Goal: Information Seeking & Learning: Learn about a topic

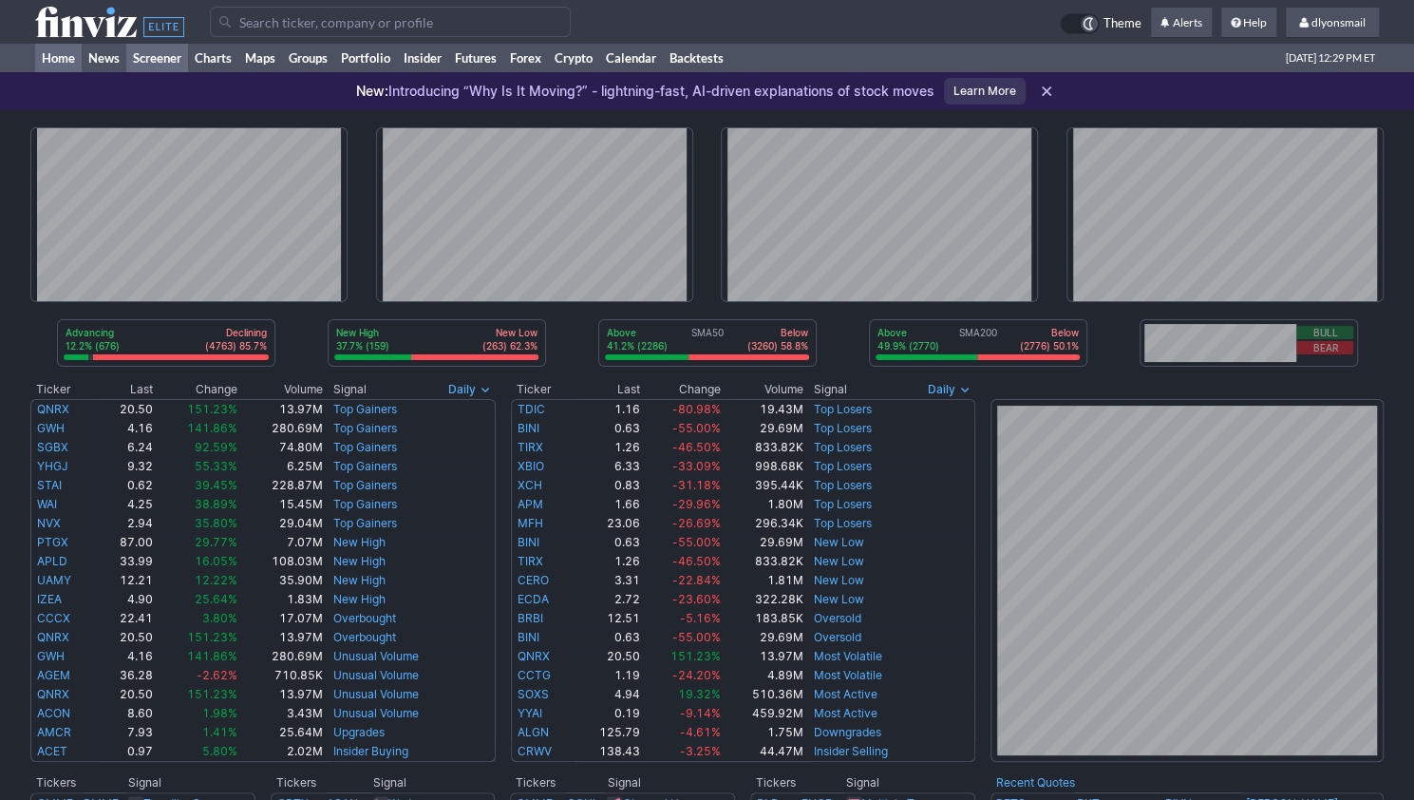
click at [149, 65] on link "Screener" at bounding box center [157, 58] width 62 height 28
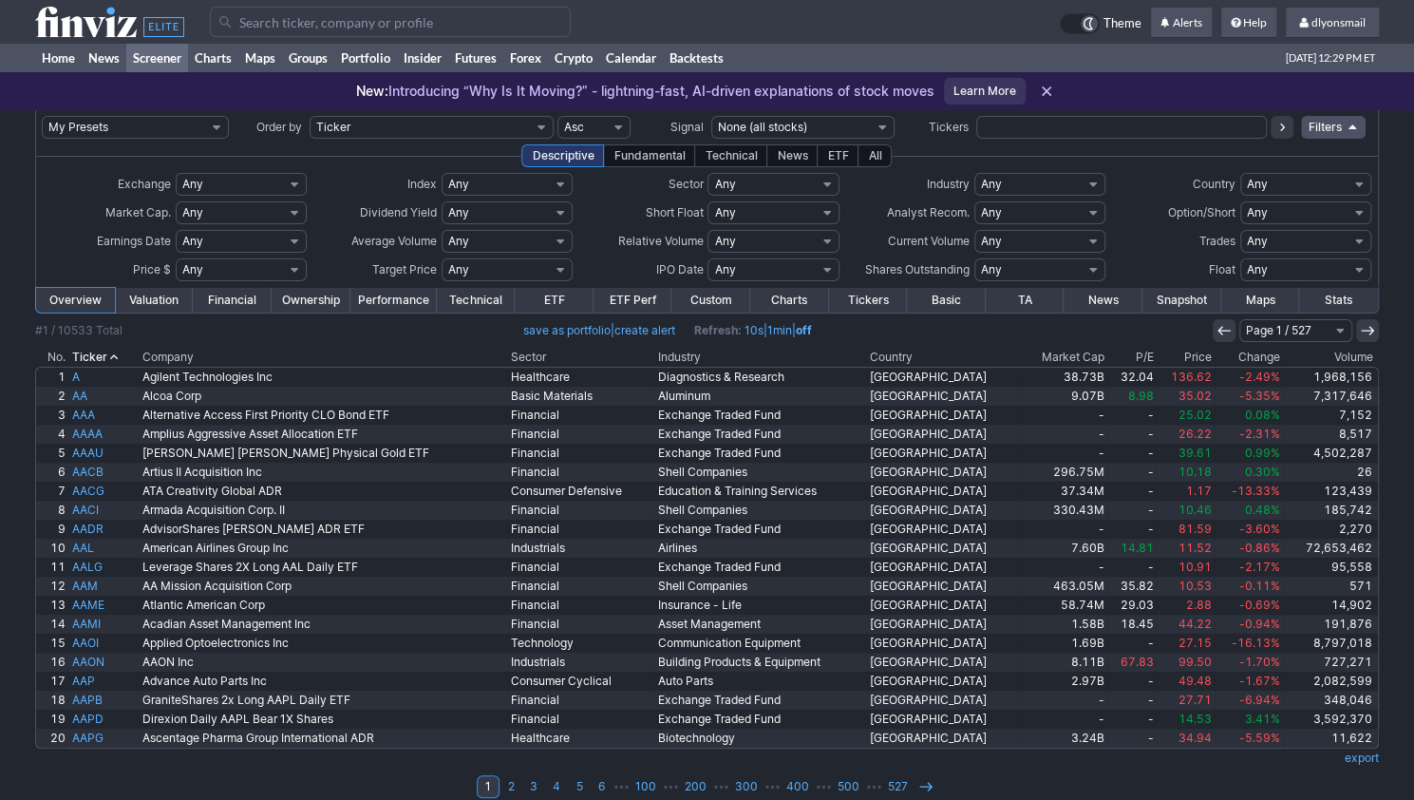
click at [158, 59] on link "Screener" at bounding box center [157, 58] width 62 height 28
click at [160, 125] on select "My Presets -Save Screen -Edit Screens s: SEZL Screener s: "Priced to Perfection…" at bounding box center [135, 127] width 187 height 23
click at [42, 116] on select "My Presets -Save Screen -Edit Screens s: SEZL Screener s: "Priced to Perfection…" at bounding box center [135, 127] width 187 height 23
select select "My Presets"
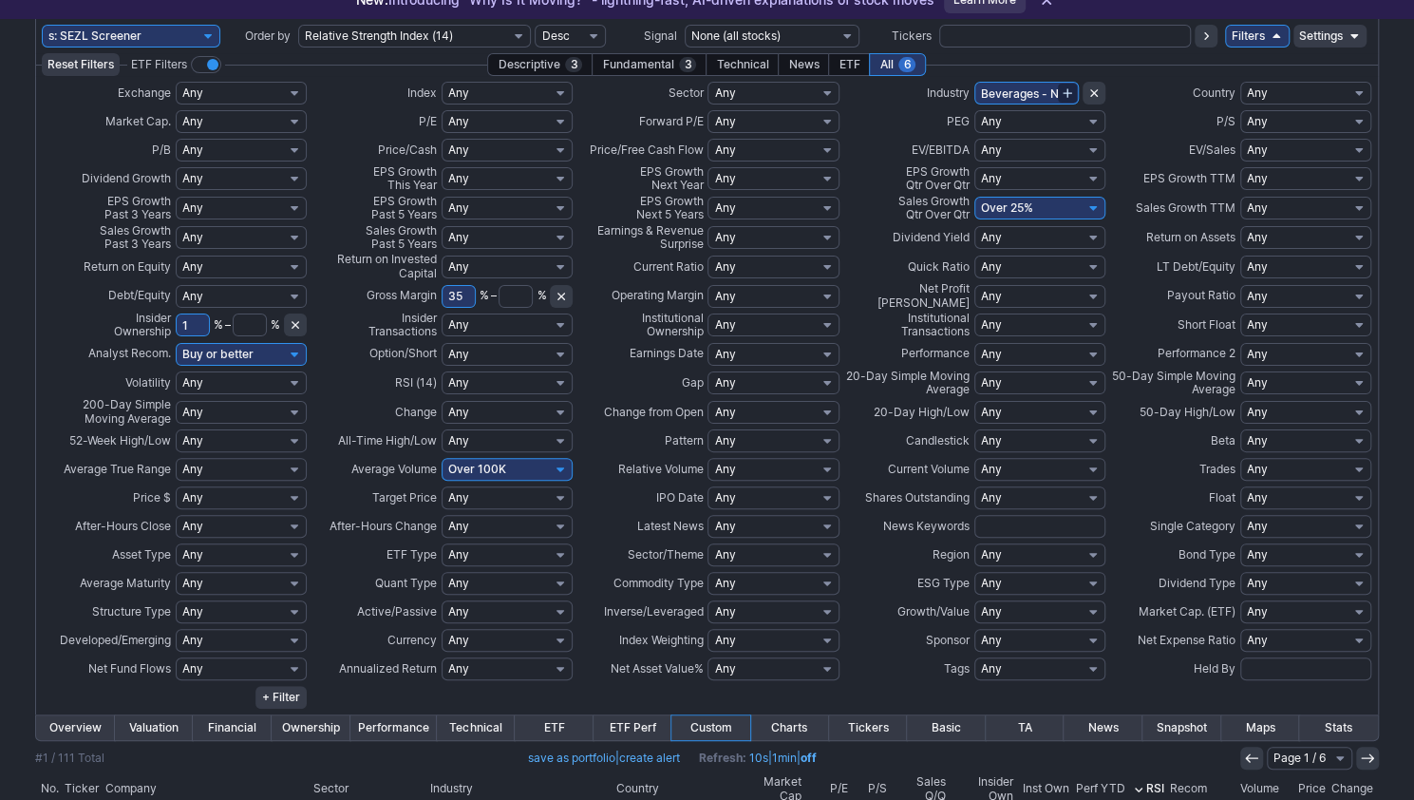
scroll to position [19, 0]
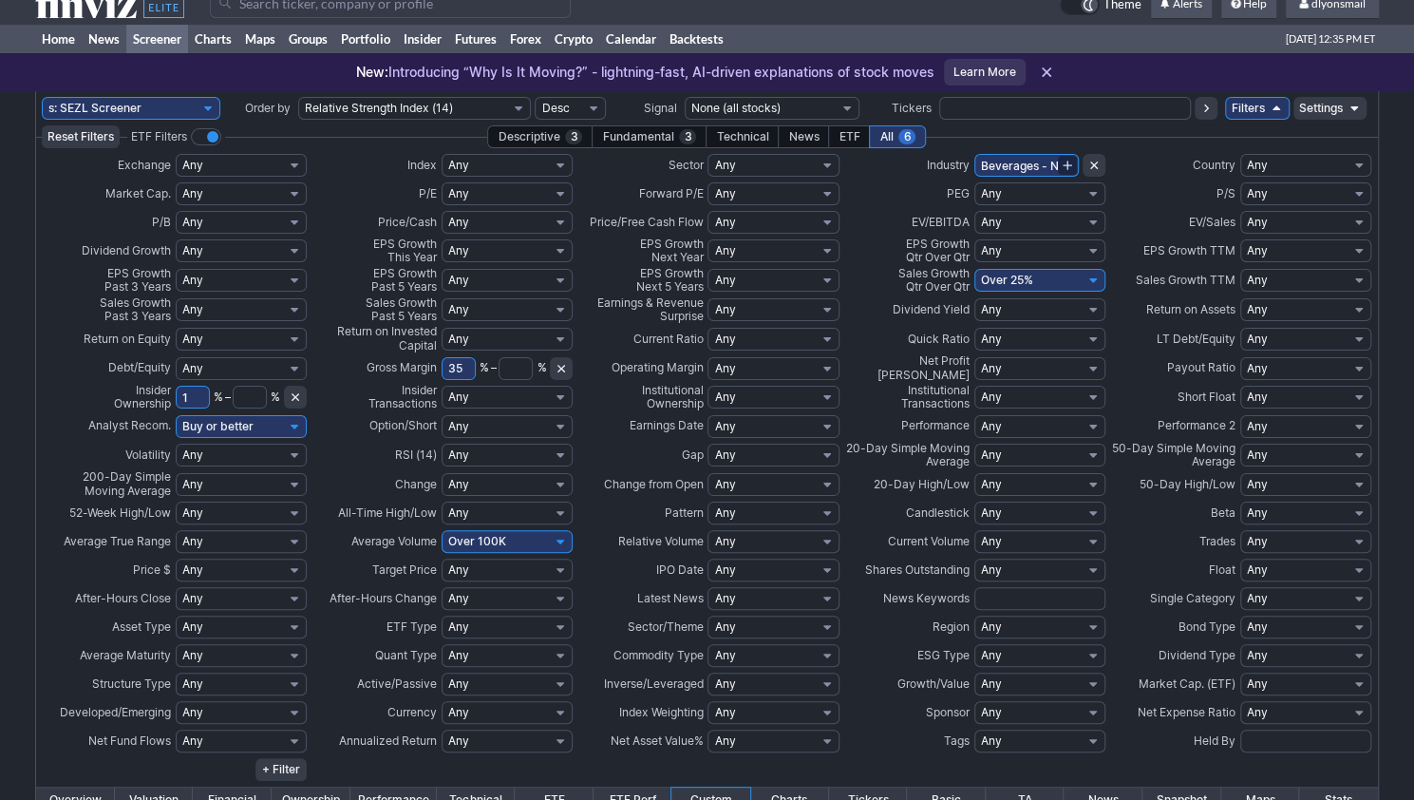
click at [198, 107] on select "My Presets -Save Screen -Edit Screens s: SEZL Screener s: "Priced to Perfection…" at bounding box center [131, 108] width 179 height 23
click at [42, 97] on select "My Presets -Save Screen -Edit Screens s: SEZL Screener s: "Priced to Perfection…" at bounding box center [131, 108] width 179 height 23
select select "My Presets"
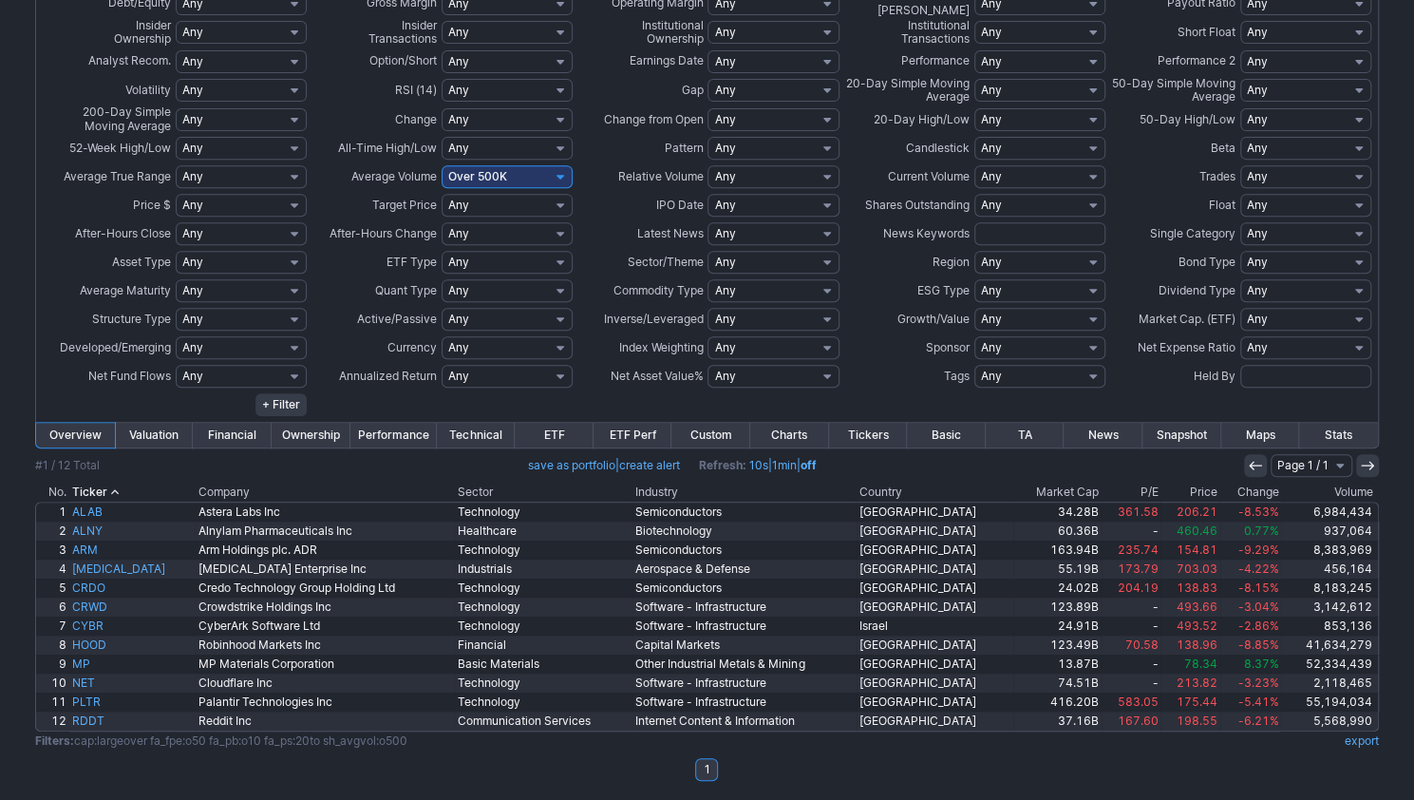
click at [719, 425] on link "Custom" at bounding box center [710, 435] width 79 height 25
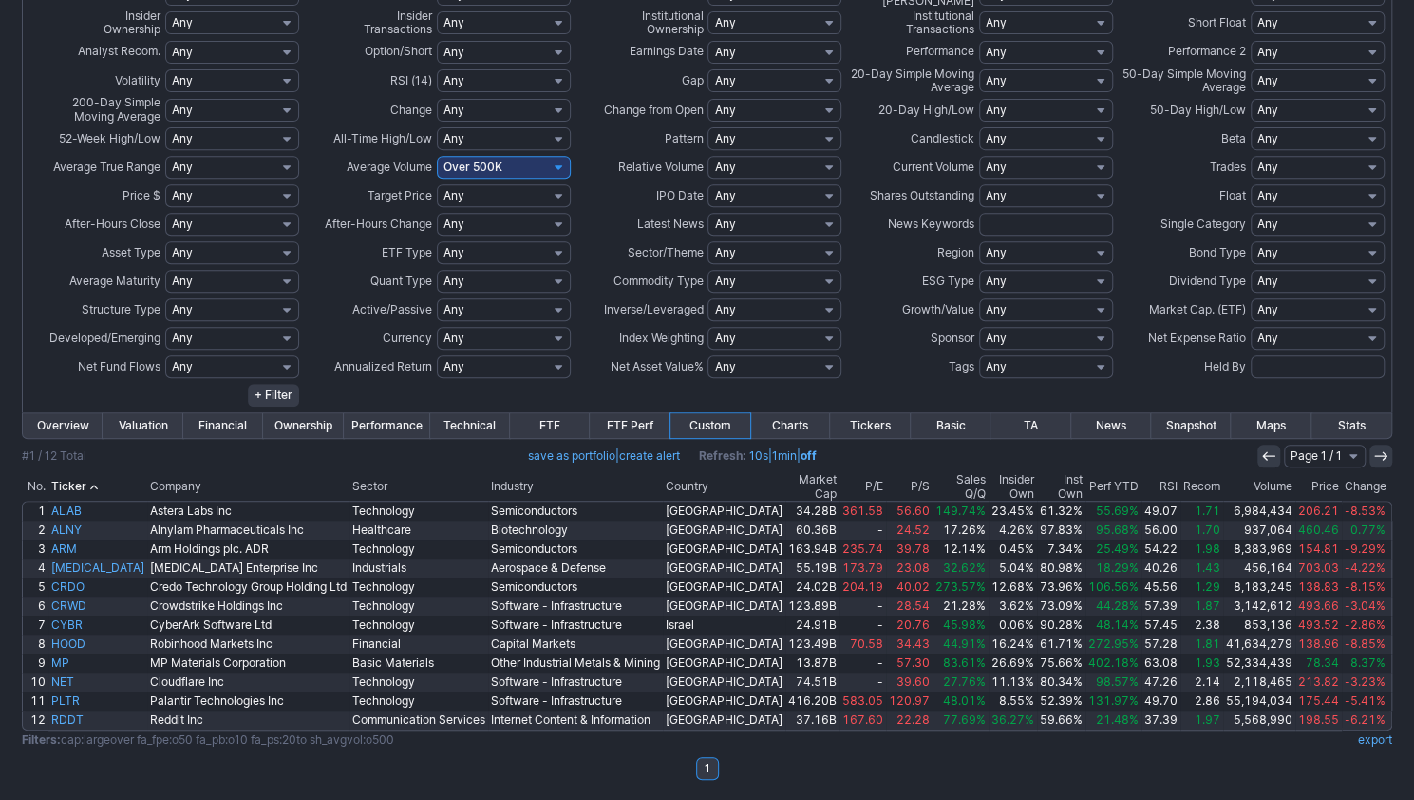
click at [1342, 485] on th "Change" at bounding box center [1367, 487] width 50 height 28
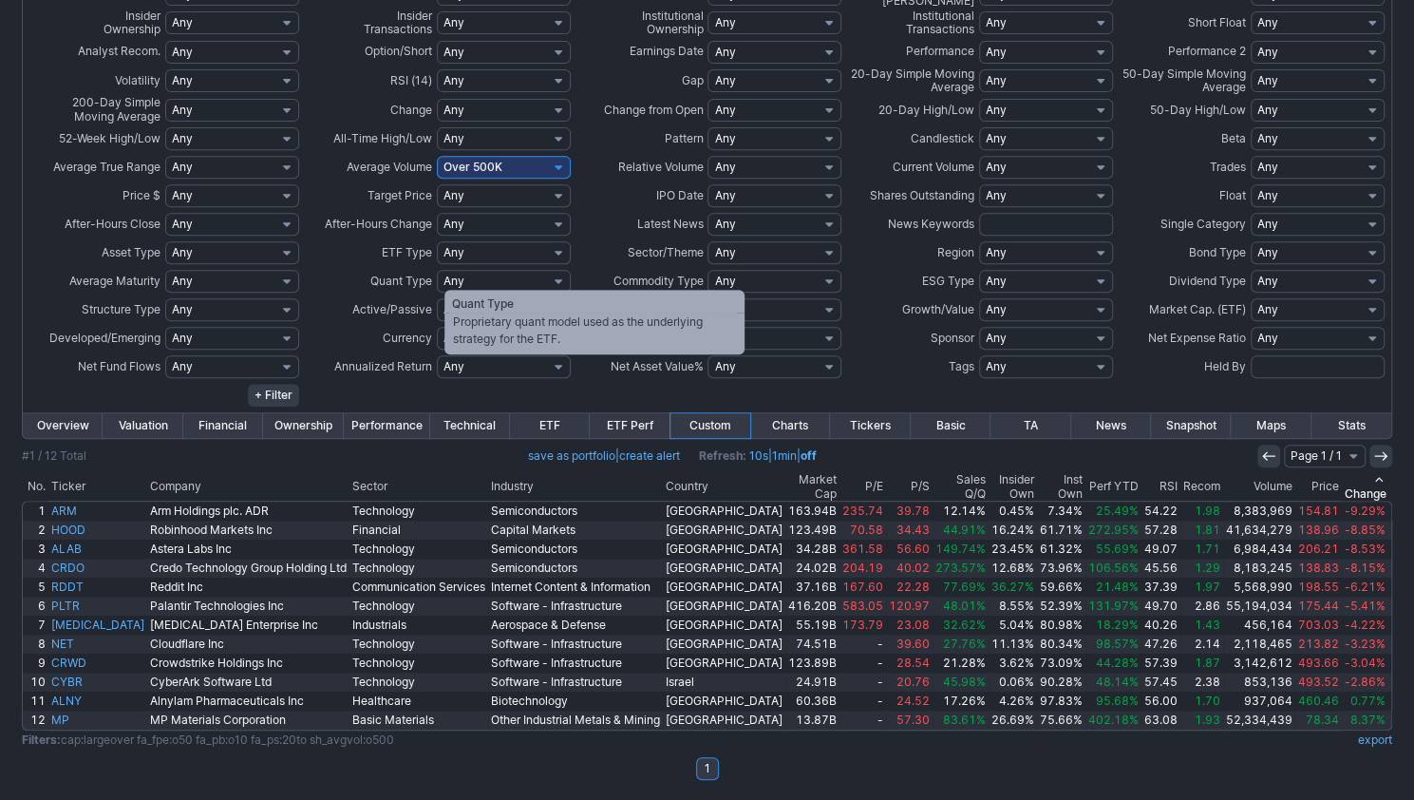
scroll to position [393, 0]
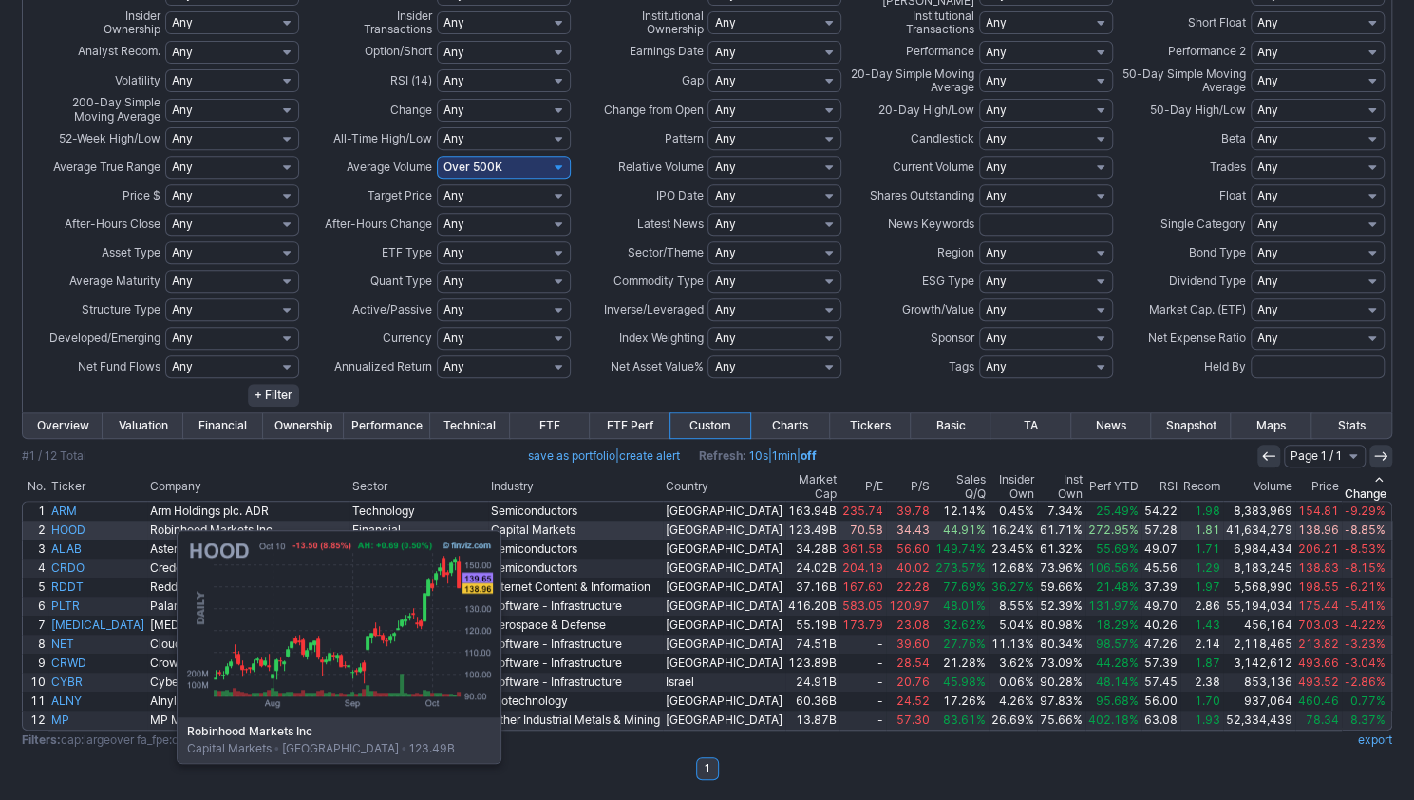
click at [82, 520] on link "HOOD" at bounding box center [97, 529] width 99 height 19
